Goal: Task Accomplishment & Management: Complete application form

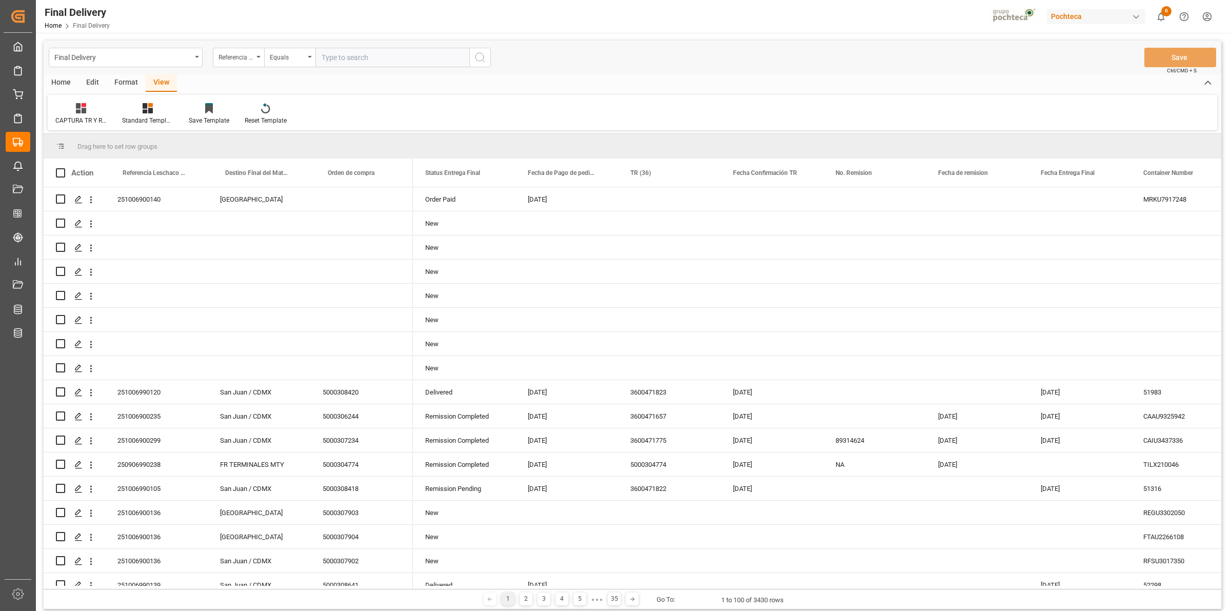
click at [335, 57] on input "text" at bounding box center [393, 57] width 154 height 19
paste input "251006900302"
type input "251006900302"
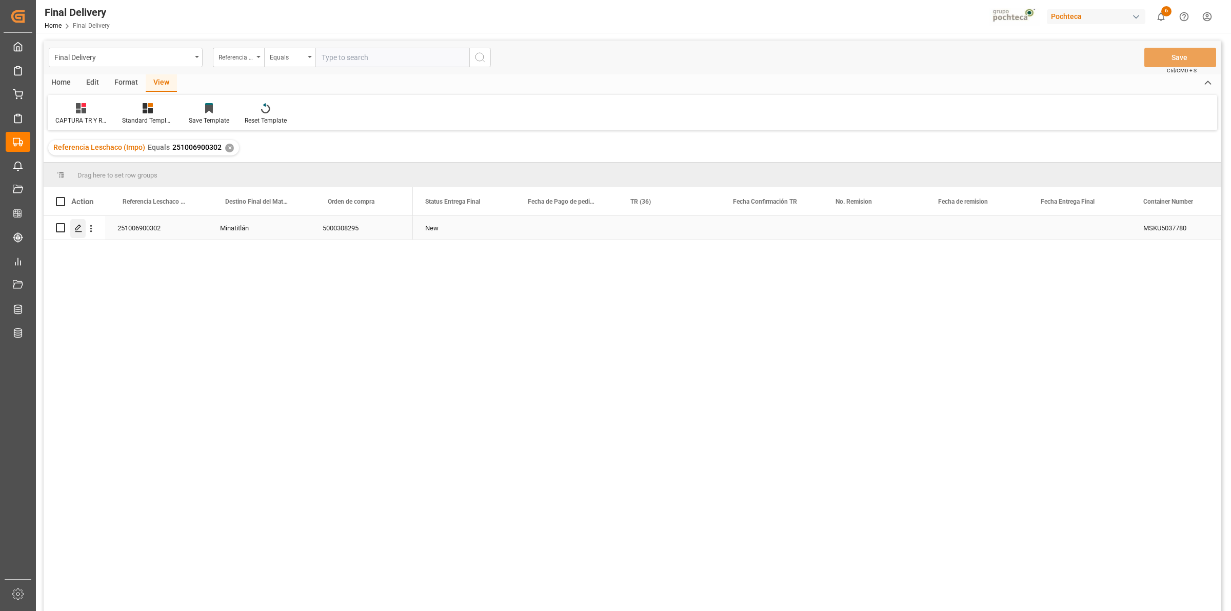
click at [83, 230] on div "Press SPACE to select this row." at bounding box center [77, 228] width 15 height 19
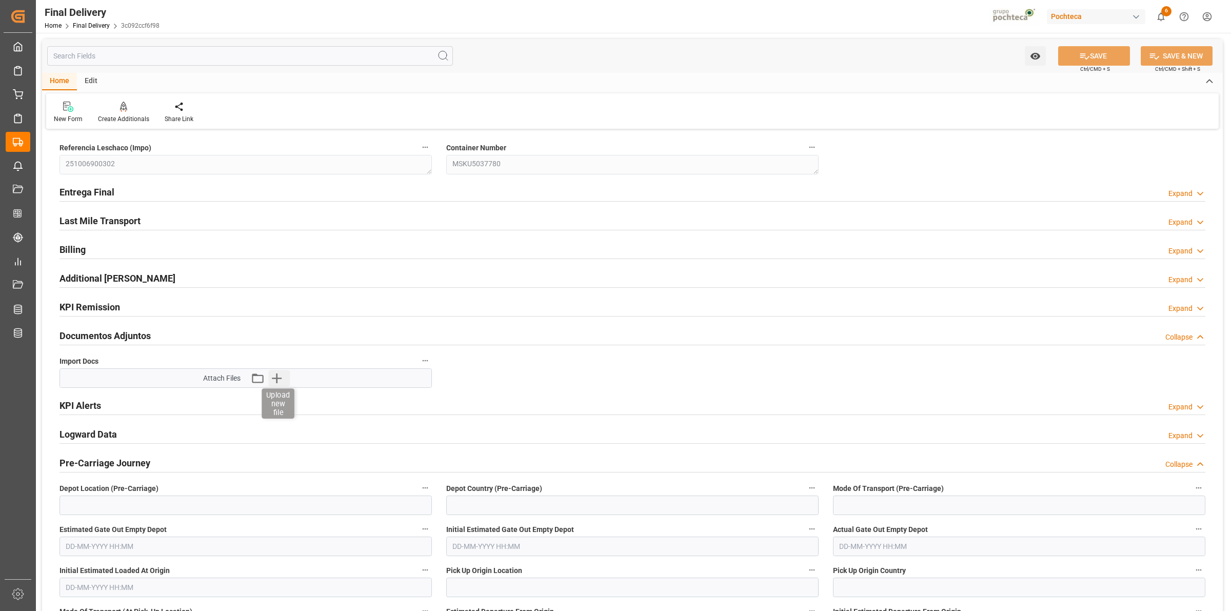
click at [276, 378] on icon "button" at bounding box center [277, 379] width 10 height 10
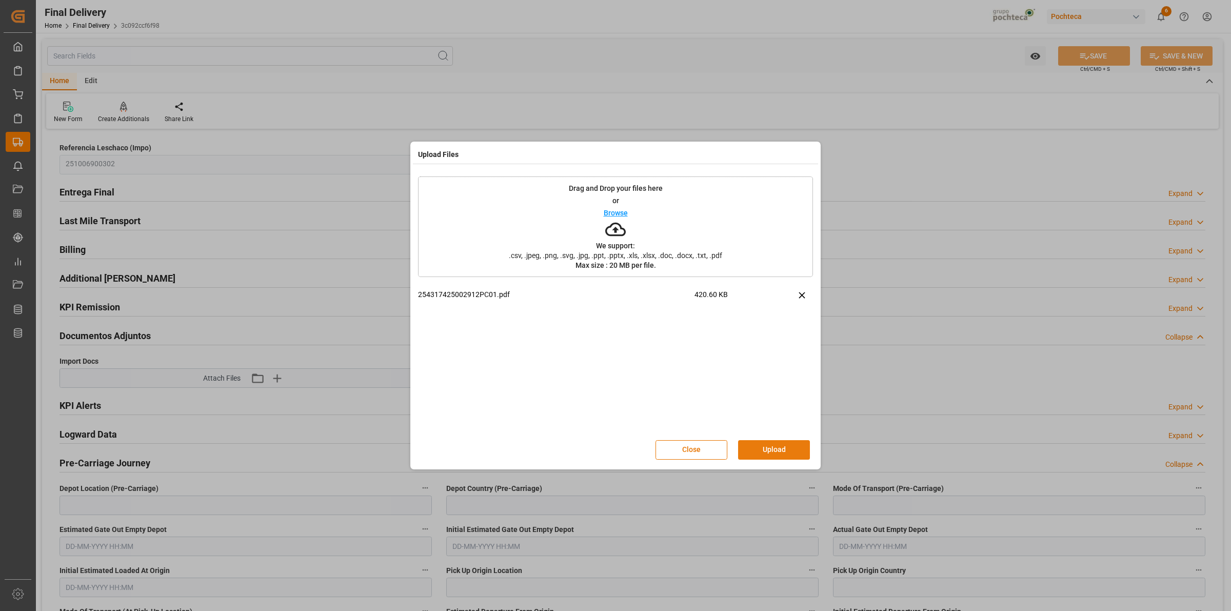
click at [766, 447] on button "Upload" at bounding box center [774, 449] width 72 height 19
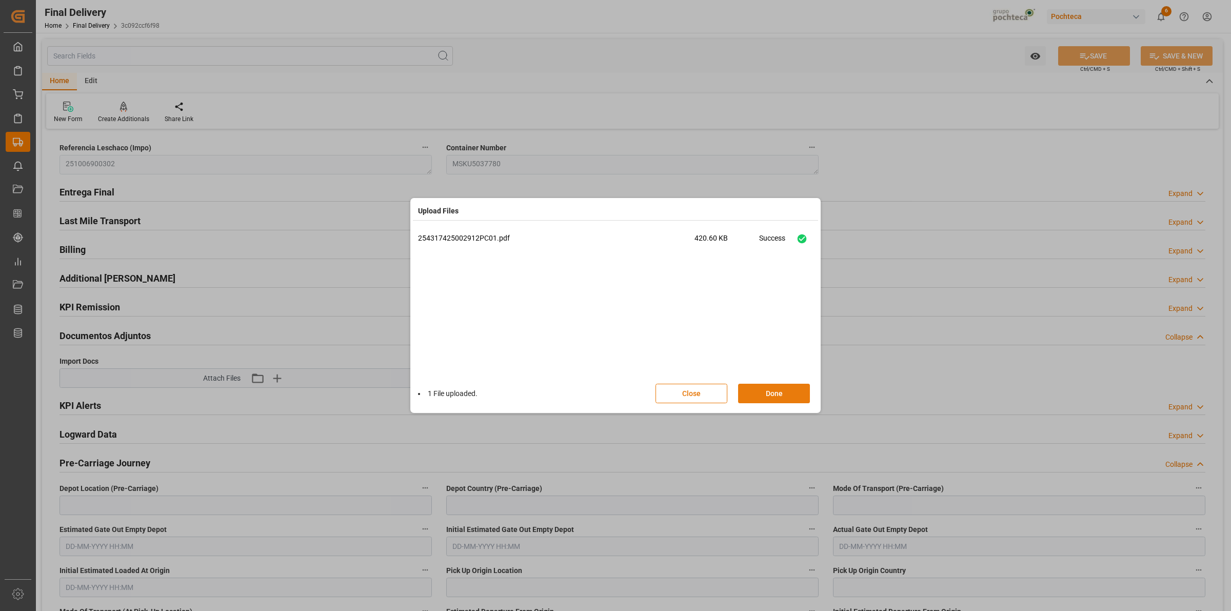
click at [768, 392] on button "Done" at bounding box center [774, 393] width 72 height 19
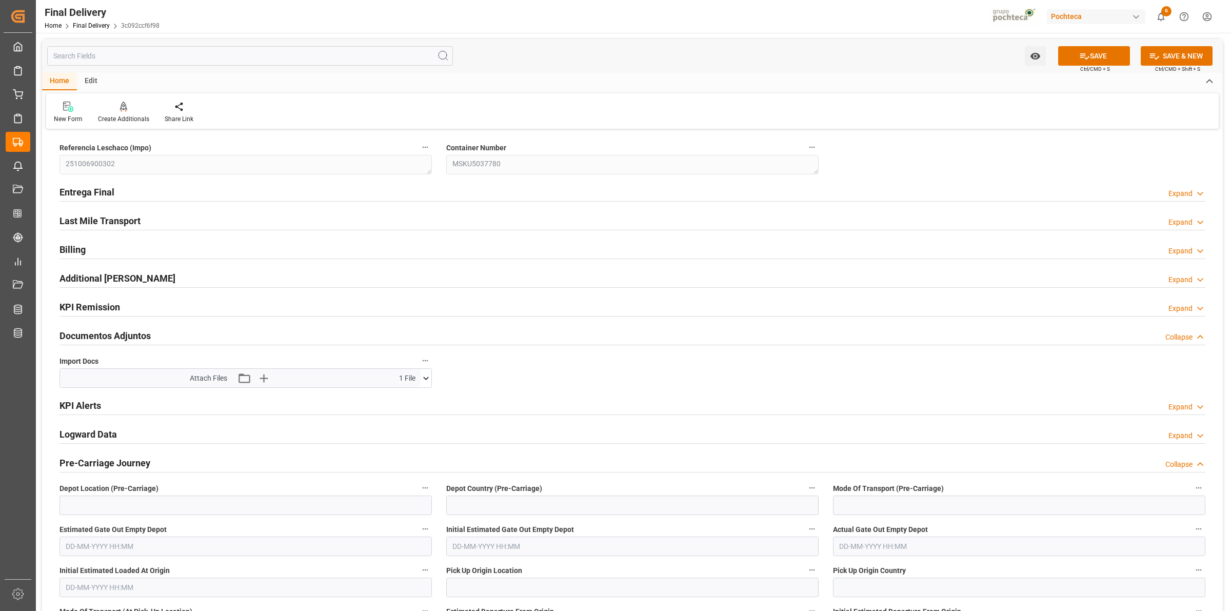
click at [85, 195] on h2 "Entrega Final" at bounding box center [87, 192] width 55 height 14
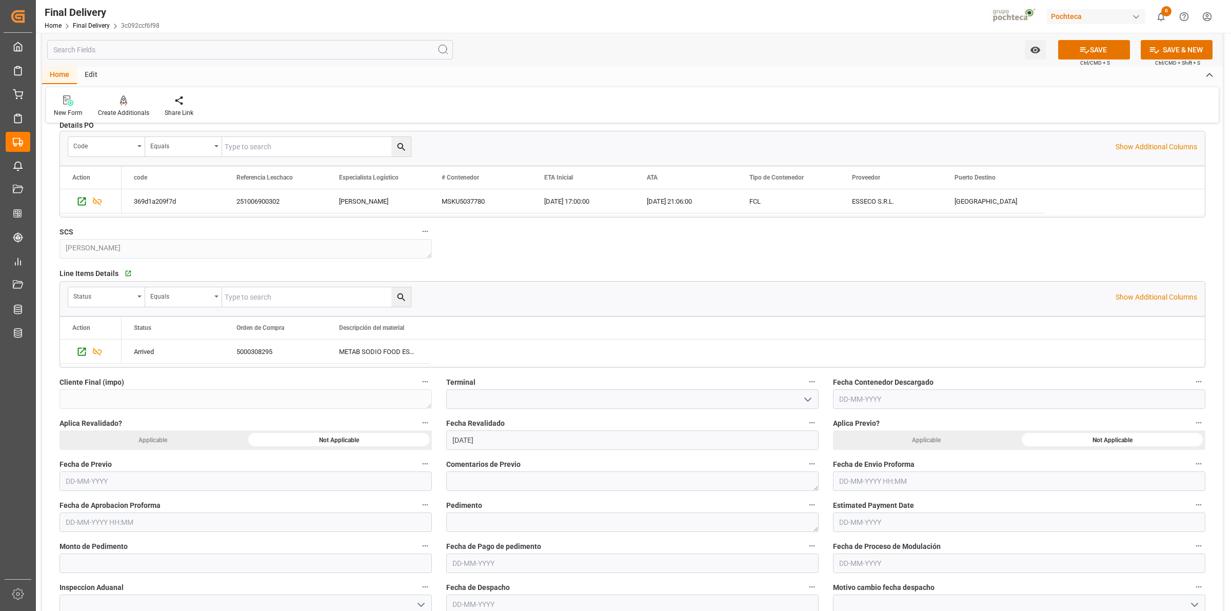
scroll to position [427, 0]
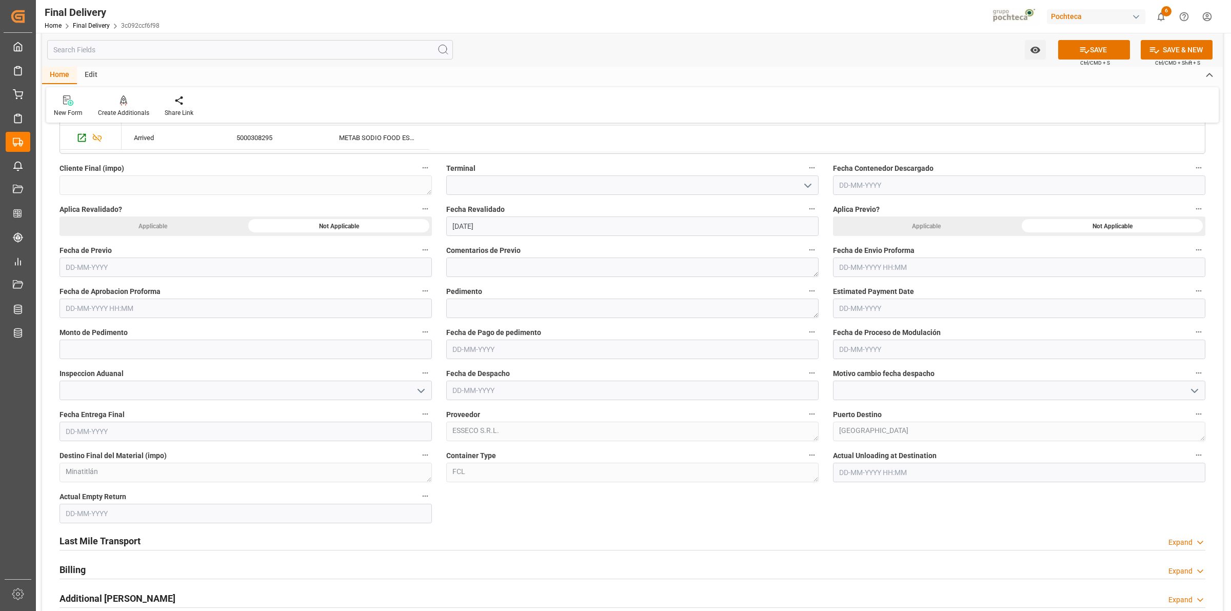
click at [504, 349] on input "text" at bounding box center [632, 349] width 373 height 19
click at [537, 432] on span "10" at bounding box center [539, 431] width 7 height 7
type input "[DATE]"
click at [493, 310] on textarea at bounding box center [632, 308] width 373 height 19
paste textarea "254317425002912PC01"
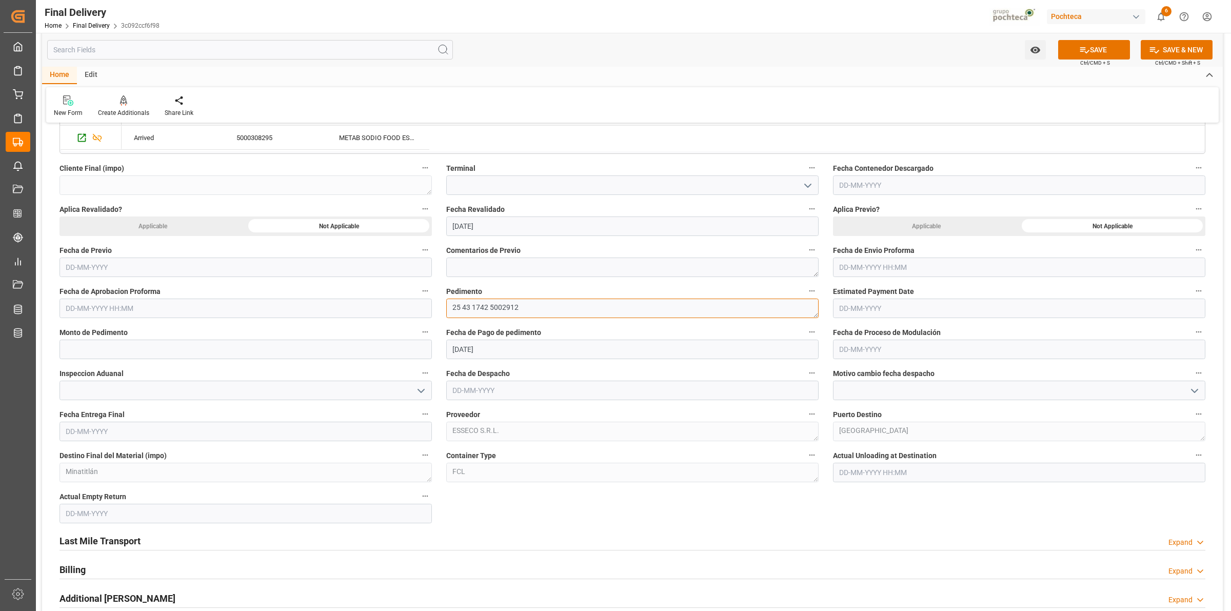
type textarea "25 43 1742 5002912"
click at [1099, 49] on button "SAVE" at bounding box center [1095, 49] width 72 height 19
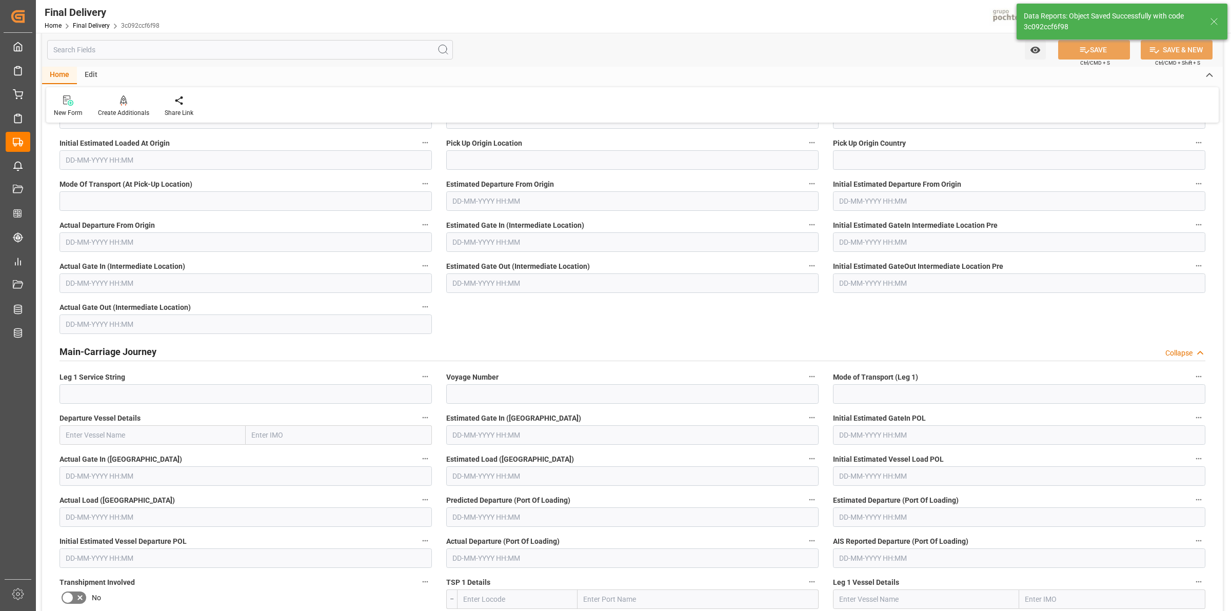
scroll to position [0, 0]
